Goal: Navigation & Orientation: Find specific page/section

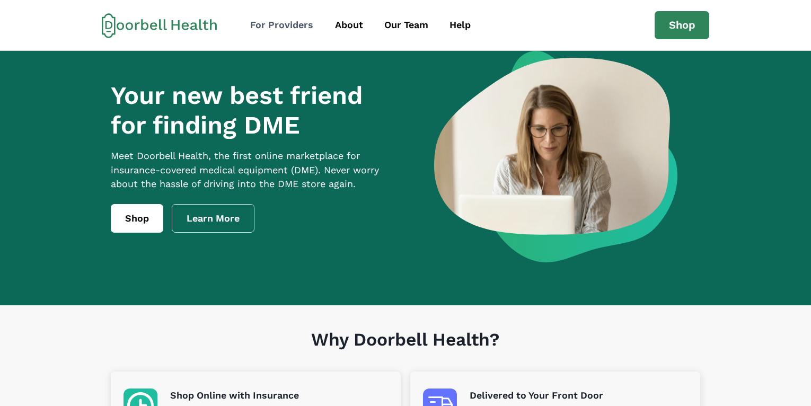
click at [278, 22] on div "For Providers" at bounding box center [281, 25] width 63 height 14
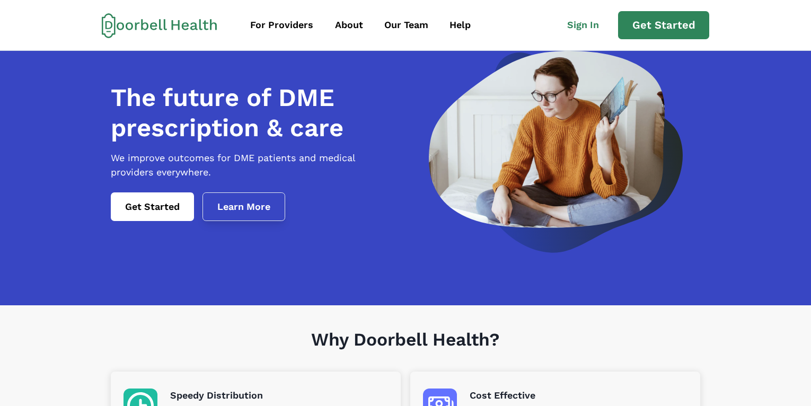
click at [252, 219] on link "Learn More" at bounding box center [244, 207] width 83 height 29
click at [340, 24] on div "About" at bounding box center [349, 25] width 28 height 14
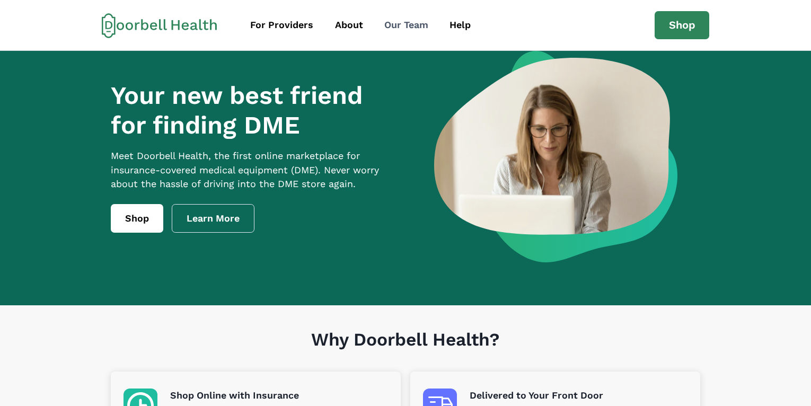
click at [419, 18] on link "Our Team" at bounding box center [406, 25] width 63 height 24
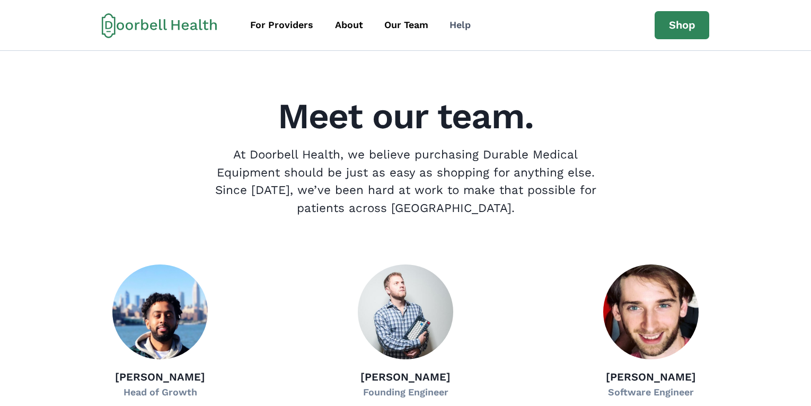
click at [473, 25] on link "Help" at bounding box center [460, 25] width 40 height 24
click at [470, 24] on div "Help" at bounding box center [460, 25] width 21 height 14
click at [453, 25] on div "Help" at bounding box center [460, 25] width 21 height 14
click at [676, 28] on link "Shop" at bounding box center [682, 25] width 55 height 29
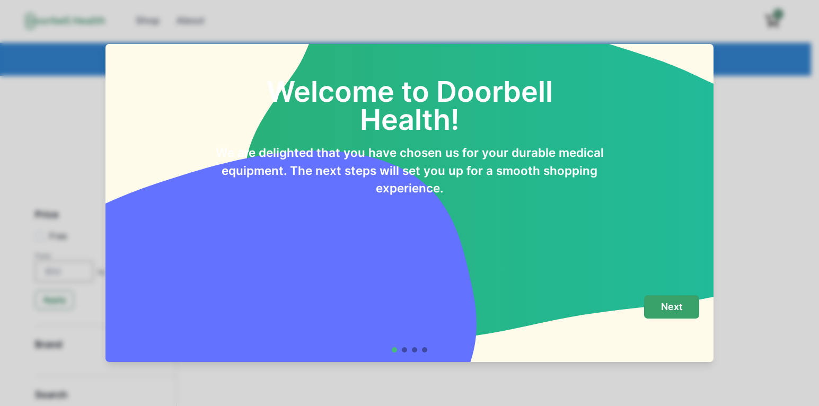
click at [657, 310] on button "Next" at bounding box center [671, 307] width 55 height 24
